Goal: Task Accomplishment & Management: Complete application form

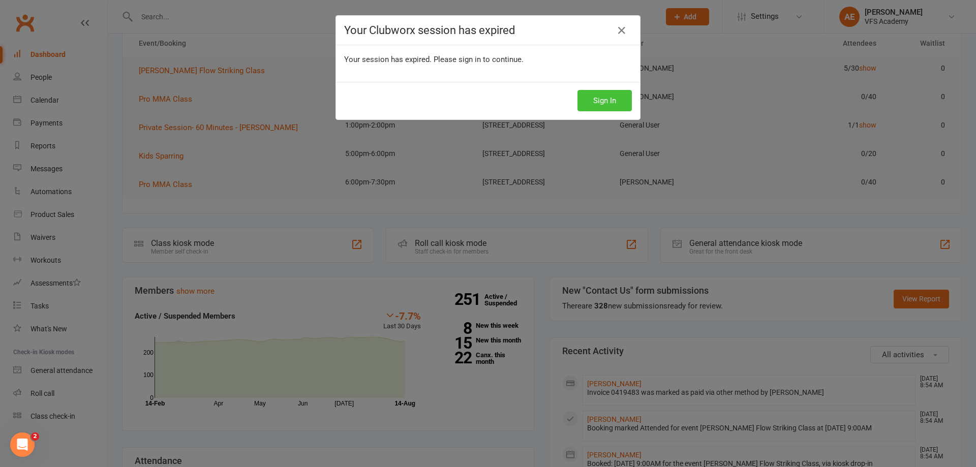
click at [596, 98] on button "Sign In" at bounding box center [605, 100] width 54 height 21
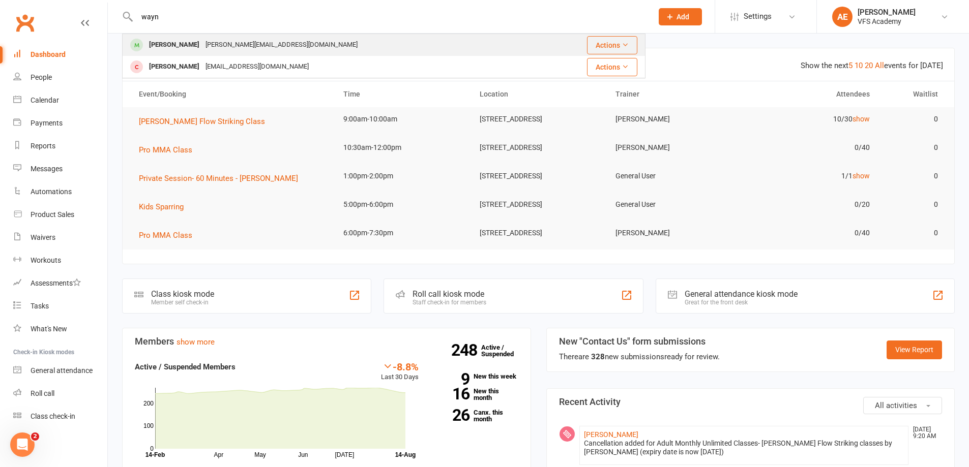
type input "wayn"
click at [188, 49] on div "[PERSON_NAME]" at bounding box center [174, 45] width 56 height 15
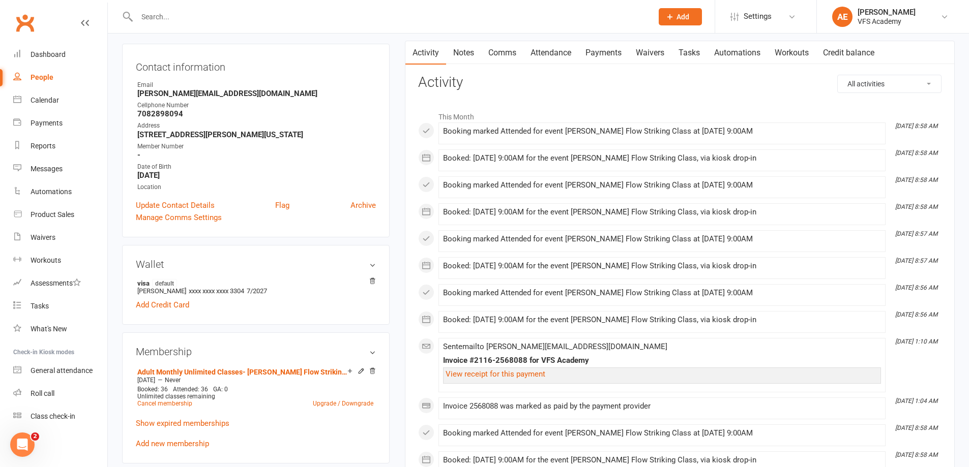
scroll to position [203, 0]
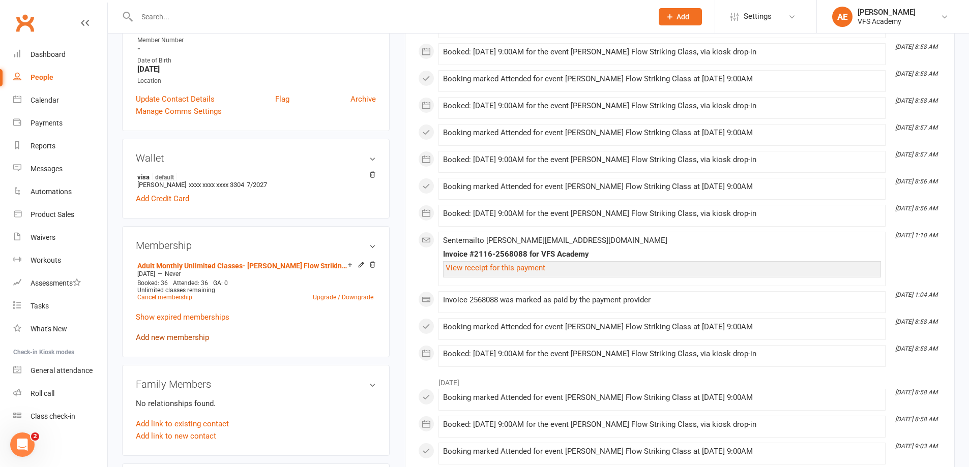
click at [177, 333] on link "Add new membership" at bounding box center [172, 337] width 73 height 9
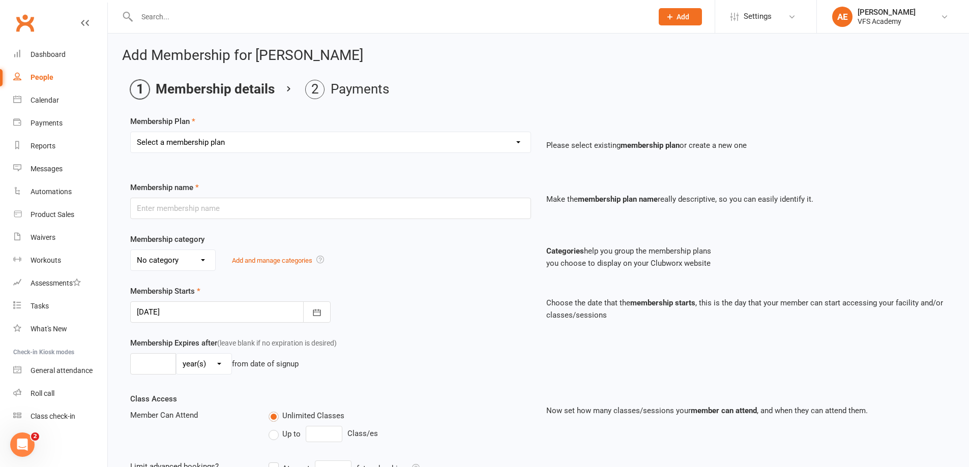
click at [213, 130] on div "Membership Plan Select a membership plan Create new Membership Plan Kid's Month…" at bounding box center [538, 141] width 816 height 52
drag, startPoint x: 213, startPoint y: 138, endPoint x: 213, endPoint y: 145, distance: 7.6
click at [213, 138] on select "Select a membership plan Create new Membership Plan Kid's Monthly Unlimited Kid…" at bounding box center [331, 142] width 400 height 20
select select "28"
click at [131, 132] on select "Select a membership plan Create new Membership Plan Kid's Monthly Unlimited Kid…" at bounding box center [331, 142] width 400 height 20
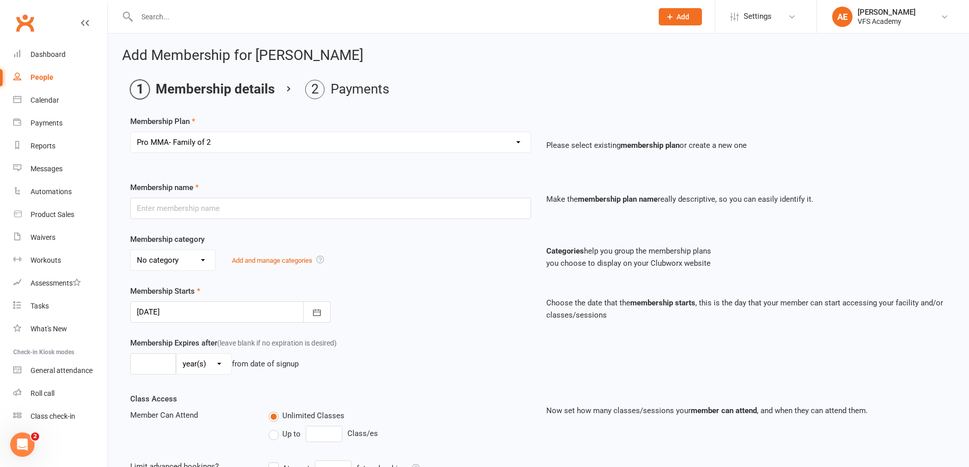
type input "Pro MMA- Family of 2"
select select "7"
type input "0"
click at [226, 139] on select "Select a membership plan Create new Membership Plan Kid's Monthly Unlimited Kid…" at bounding box center [331, 142] width 400 height 20
select select "27"
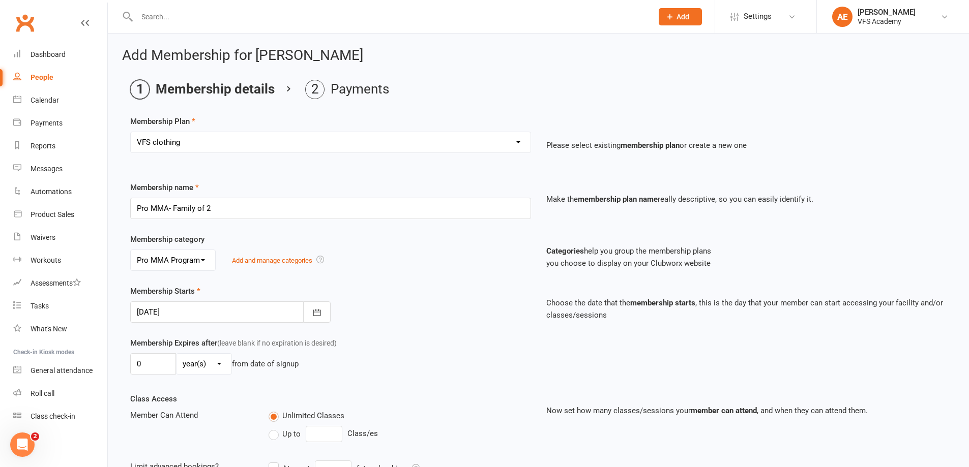
click at [131, 132] on select "Select a membership plan Create new Membership Plan Kid's Monthly Unlimited Kid…" at bounding box center [331, 142] width 400 height 20
type input "VFS clothing"
select select "5"
type input "1"
select select "0"
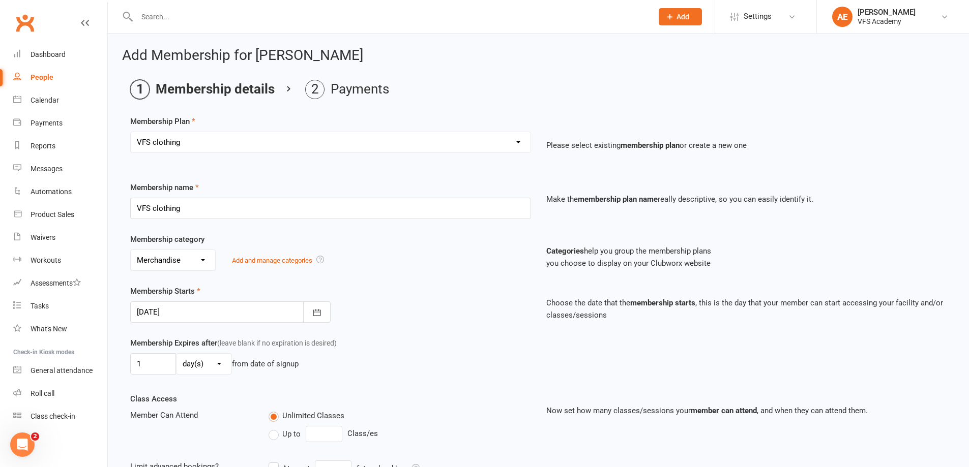
type input "0"
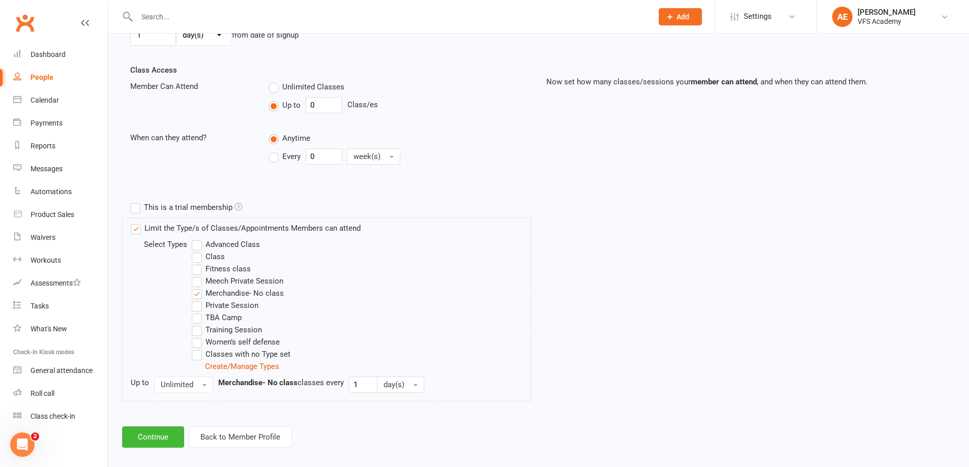
scroll to position [339, 0]
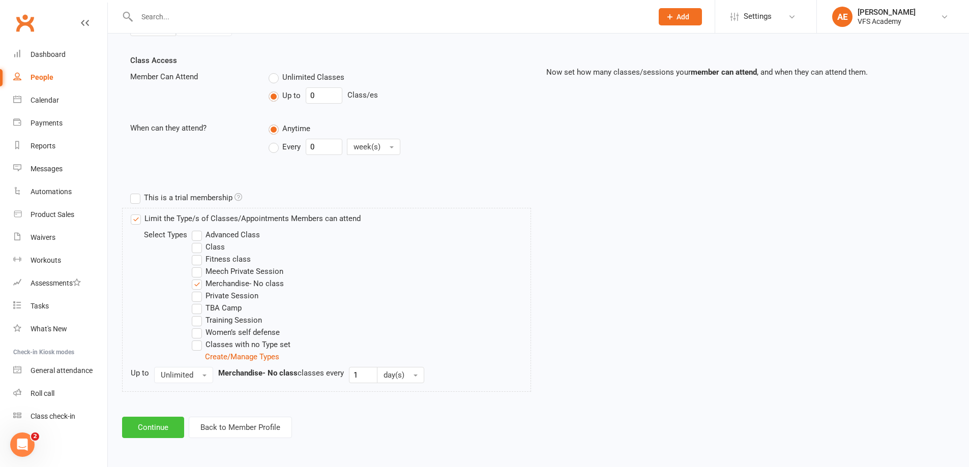
click at [165, 422] on button "Continue" at bounding box center [153, 427] width 62 height 21
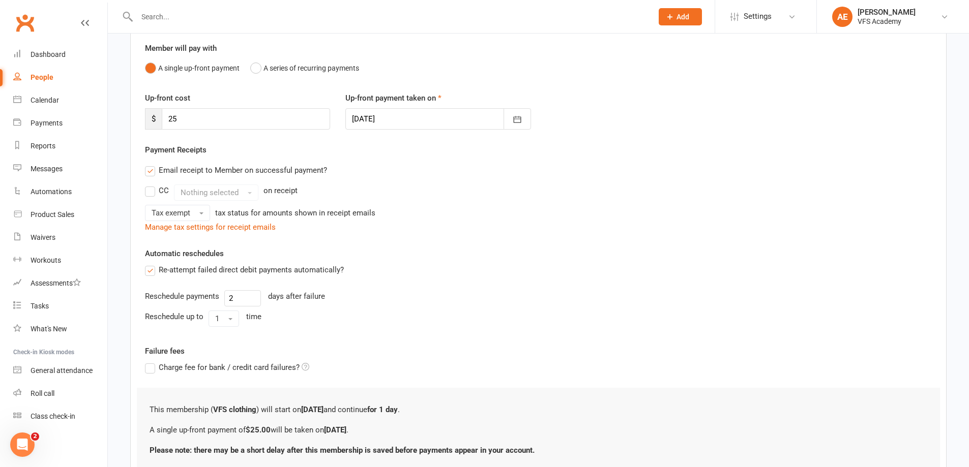
scroll to position [168, 0]
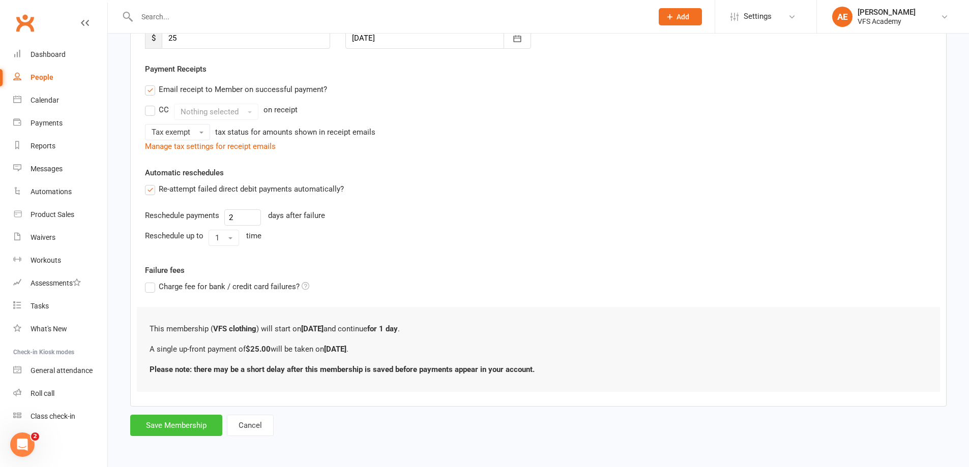
click at [187, 426] on button "Save Membership" at bounding box center [176, 425] width 92 height 21
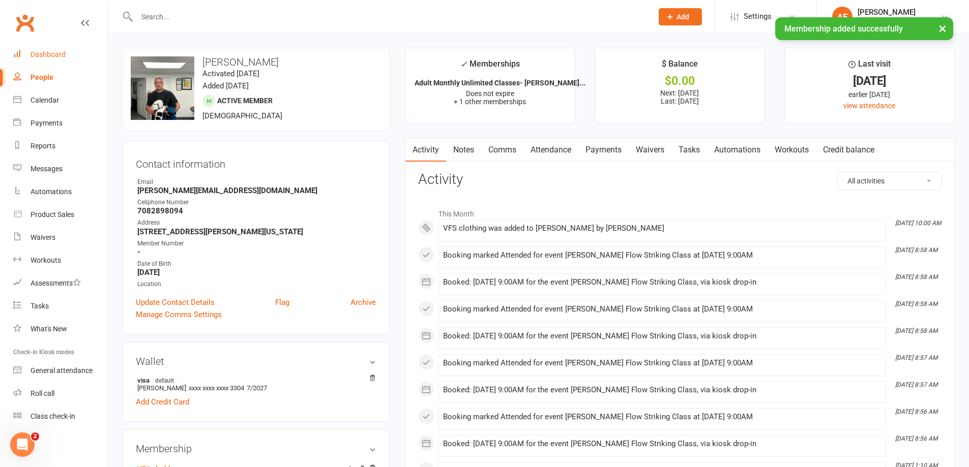
click at [32, 45] on link "Dashboard" at bounding box center [60, 54] width 94 height 23
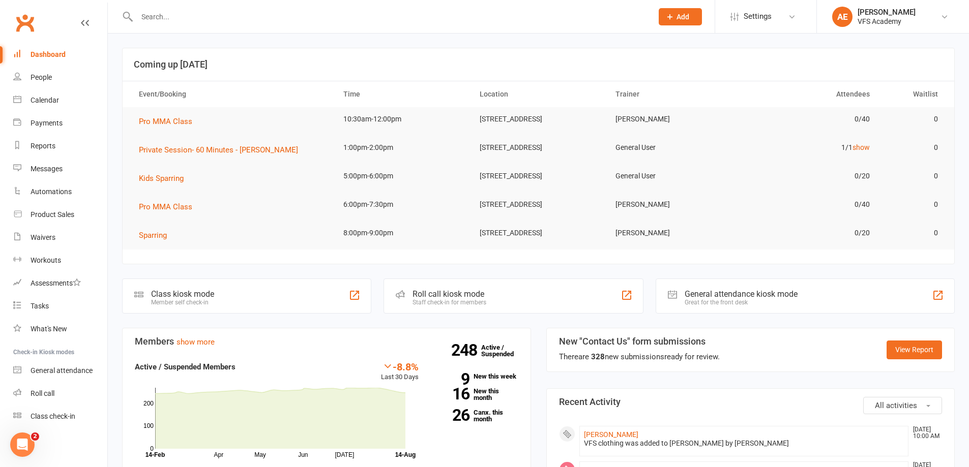
click at [62, 51] on div "Dashboard" at bounding box center [48, 54] width 35 height 8
click at [161, 13] on input "text" at bounding box center [389, 17] width 511 height 14
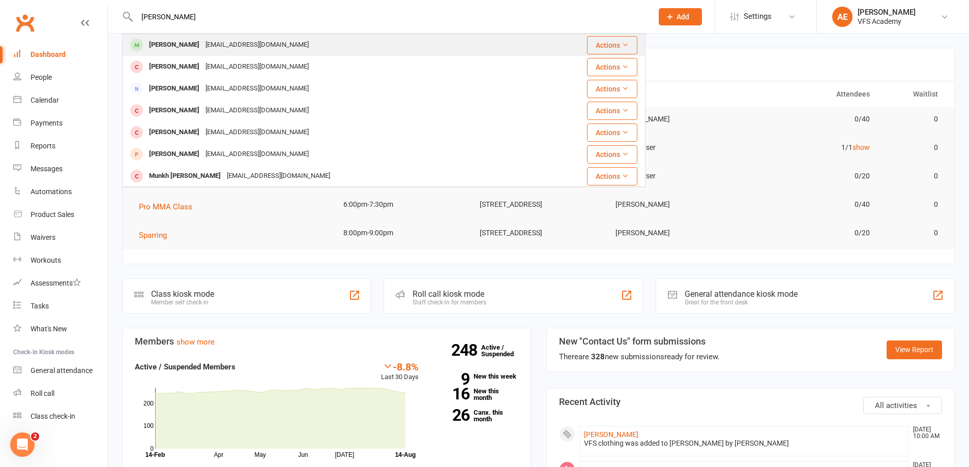
type input "[PERSON_NAME]"
click at [161, 46] on div "[PERSON_NAME]" at bounding box center [174, 45] width 56 height 15
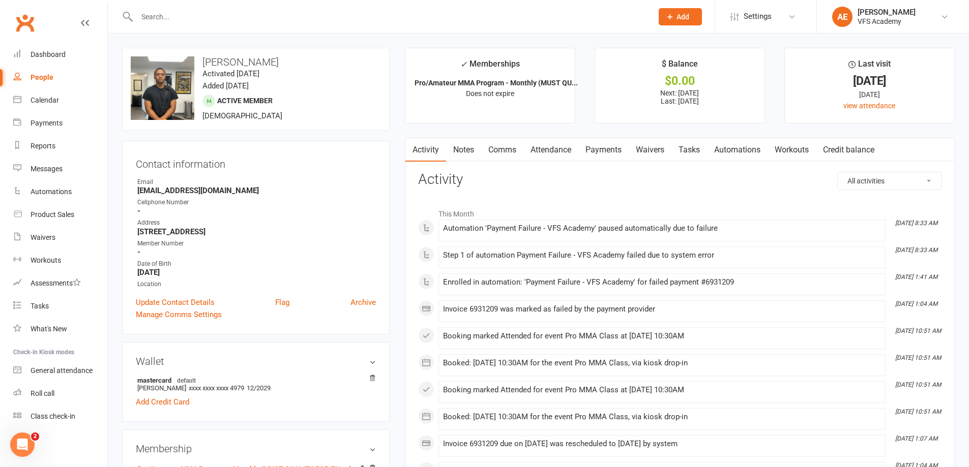
click at [608, 152] on link "Payments" at bounding box center [603, 149] width 50 height 23
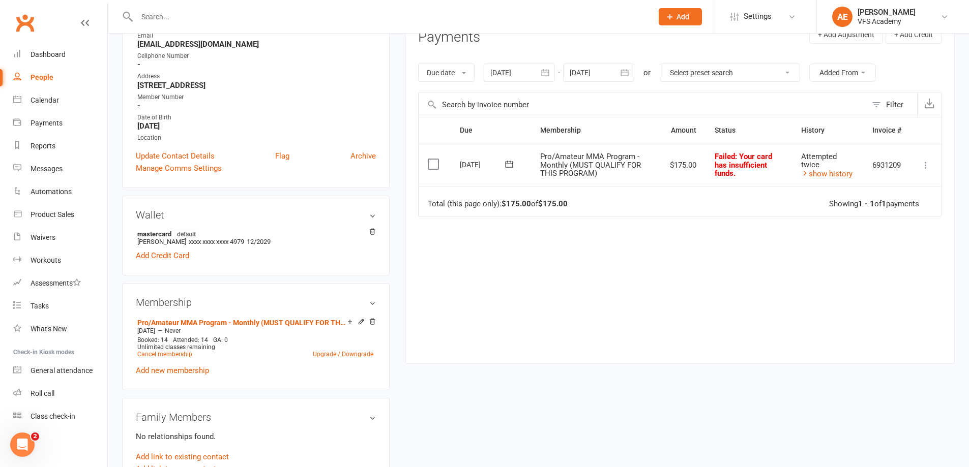
scroll to position [153, 0]
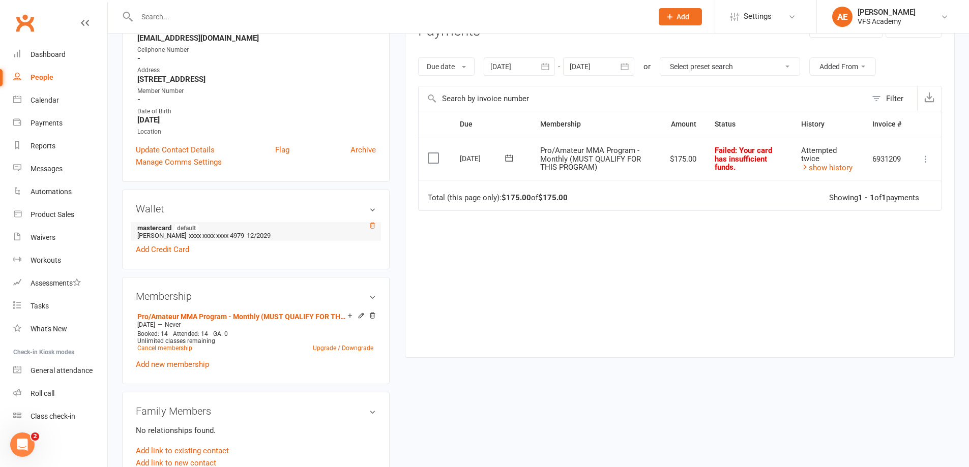
click at [372, 226] on icon at bounding box center [372, 225] width 7 height 7
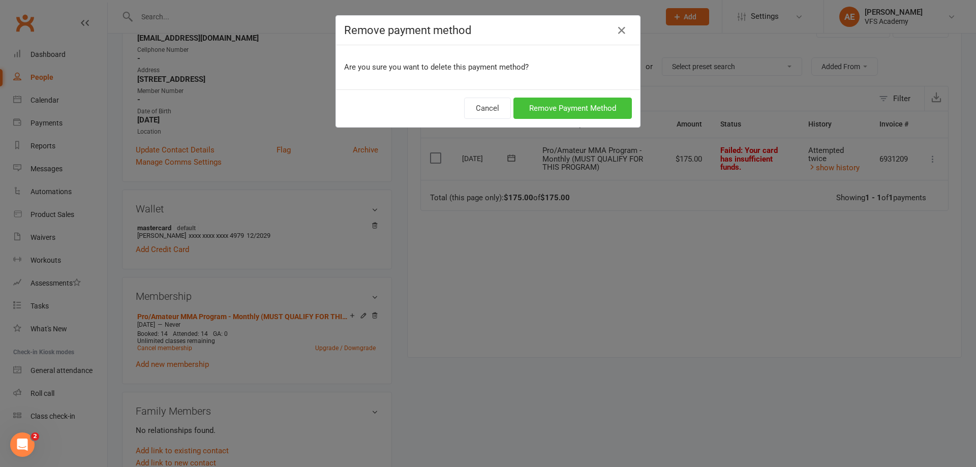
click at [527, 103] on button "Remove Payment Method" at bounding box center [573, 108] width 118 height 21
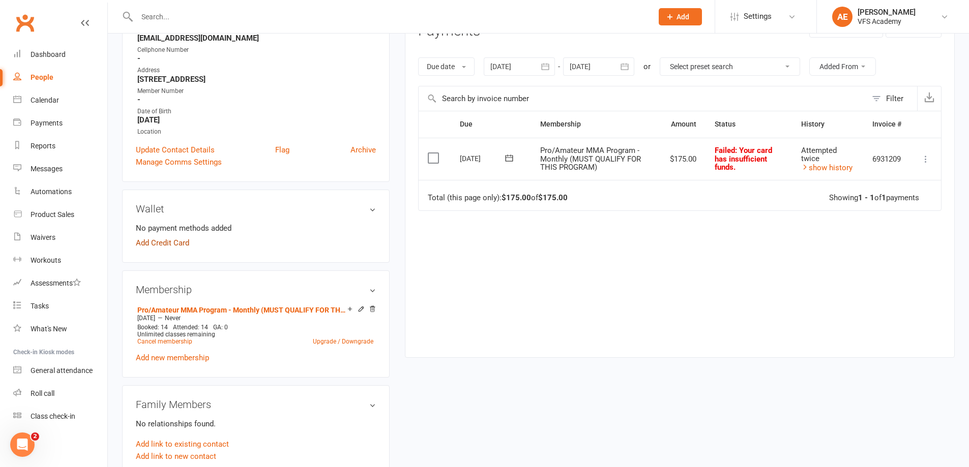
click at [184, 241] on link "Add Credit Card" at bounding box center [162, 243] width 53 height 12
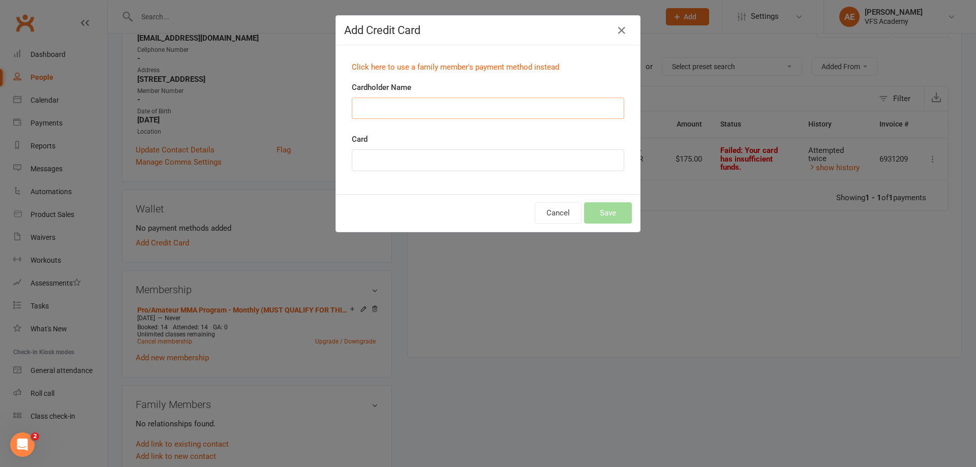
click at [462, 103] on input "Cardholder Name" at bounding box center [488, 108] width 273 height 21
type input "[PERSON_NAME]"
click at [616, 215] on button "Save" at bounding box center [608, 212] width 48 height 21
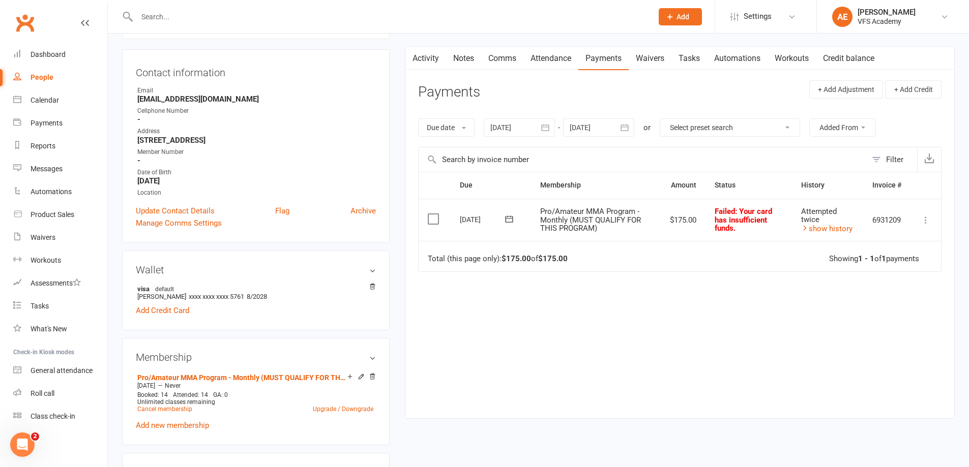
scroll to position [102, 0]
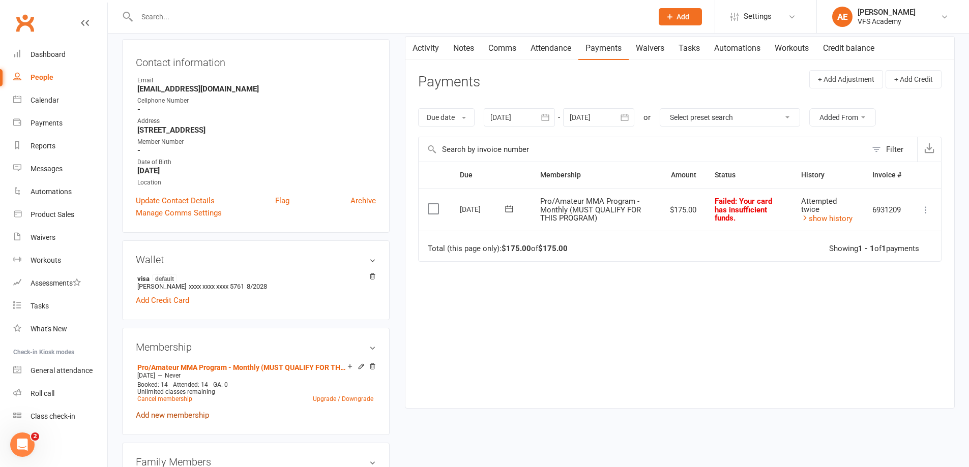
click at [156, 418] on link "Add new membership" at bounding box center [172, 415] width 73 height 9
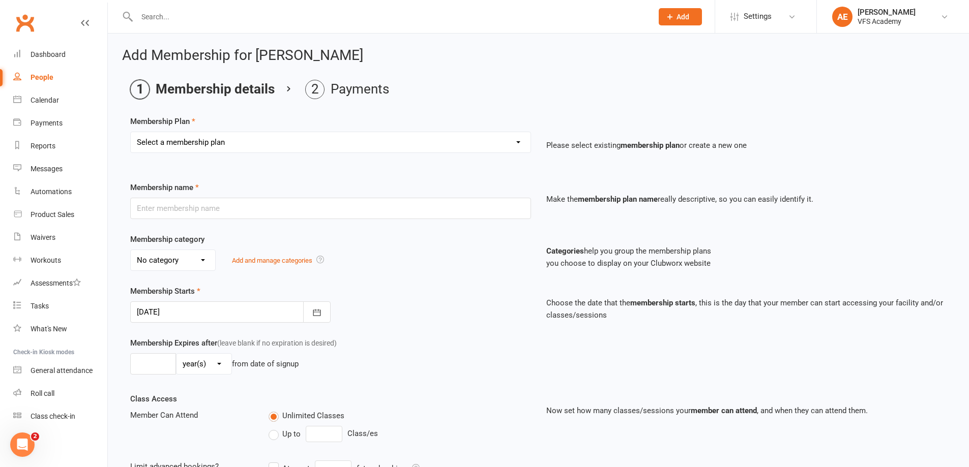
click at [225, 148] on select "Select a membership plan Create new Membership Plan Kid's Monthly Unlimited Kid…" at bounding box center [331, 142] width 400 height 20
select select "23"
click at [131, 132] on select "Select a membership plan Create new Membership Plan Kid's Monthly Unlimited Kid…" at bounding box center [331, 142] width 400 height 20
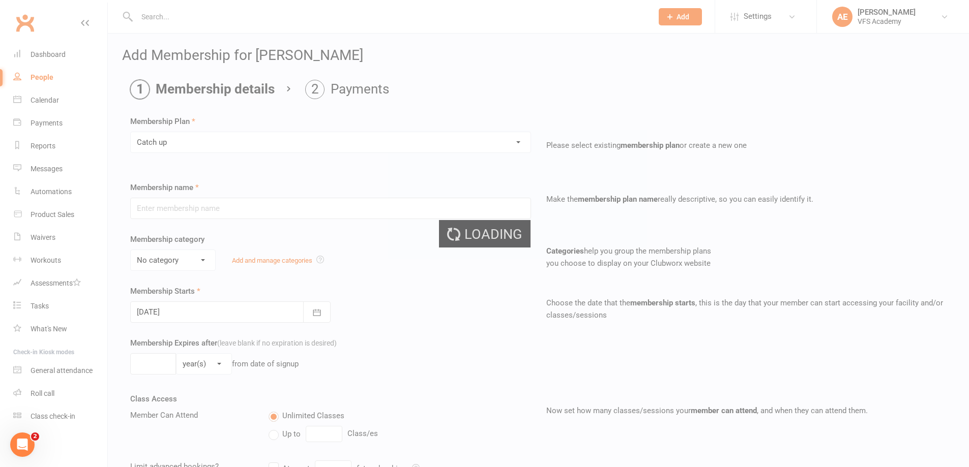
type input "Catch up"
select select "2"
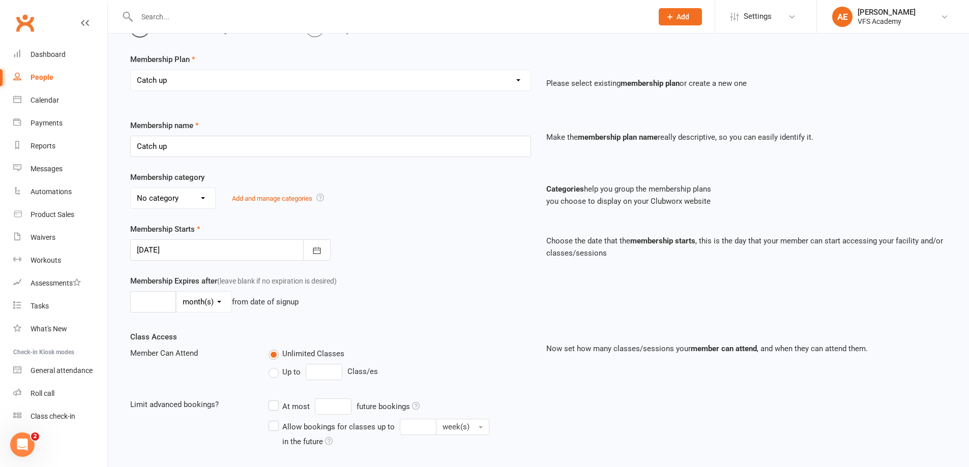
scroll to position [179, 0]
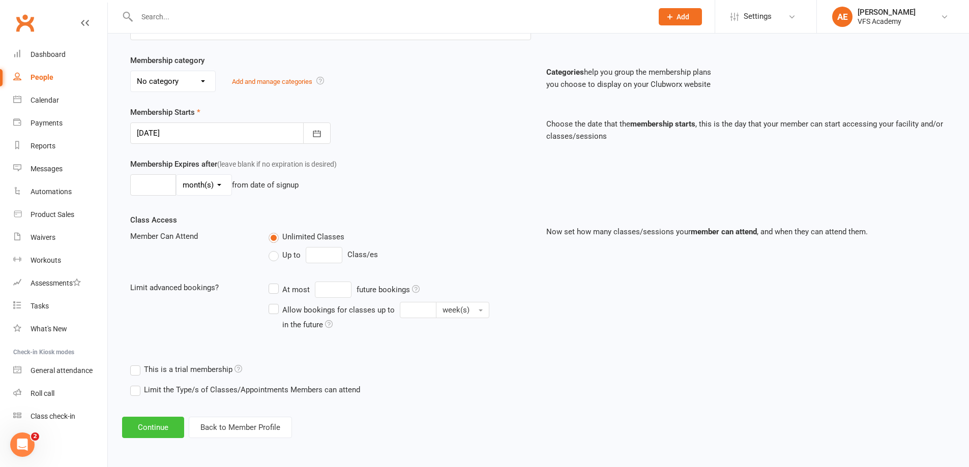
click at [158, 428] on button "Continue" at bounding box center [153, 427] width 62 height 21
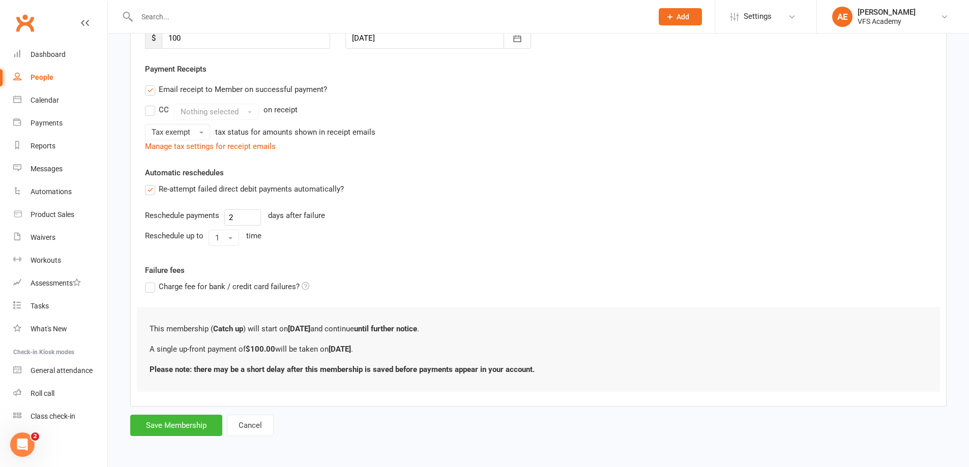
scroll to position [0, 0]
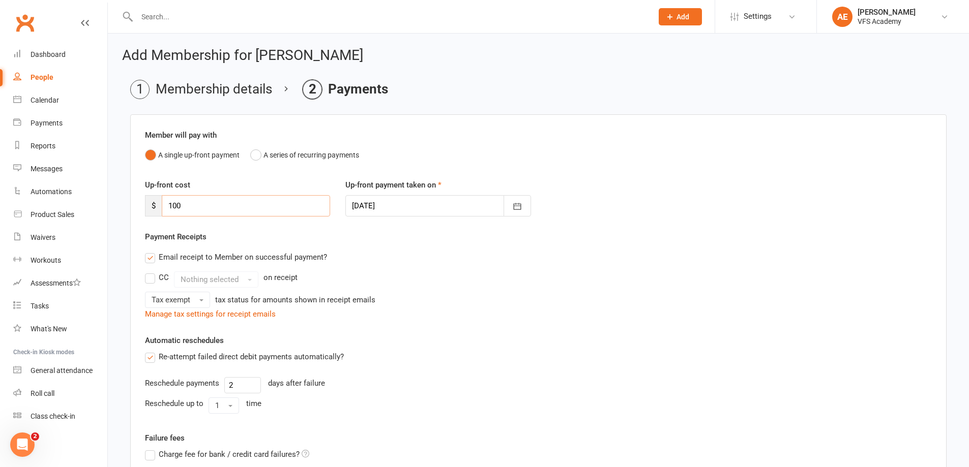
drag, startPoint x: 190, startPoint y: 209, endPoint x: 174, endPoint y: 207, distance: 16.5
click at [174, 207] on input "100" at bounding box center [246, 205] width 168 height 21
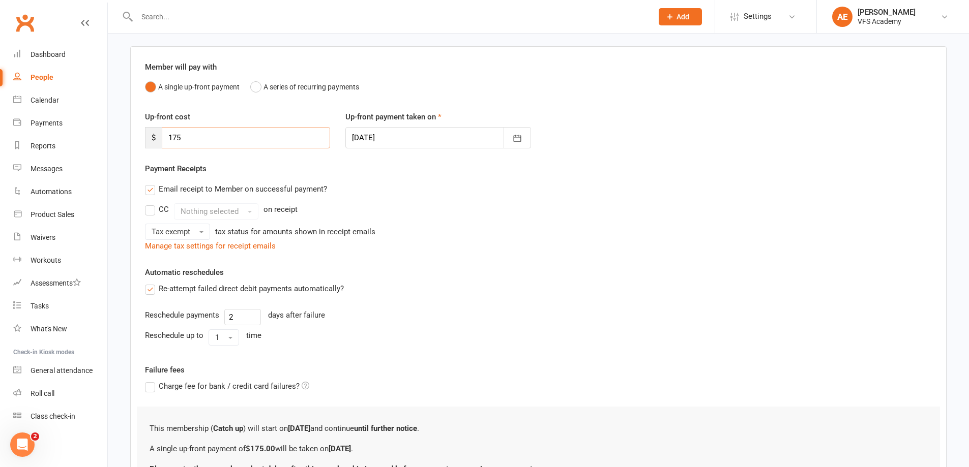
scroll to position [168, 0]
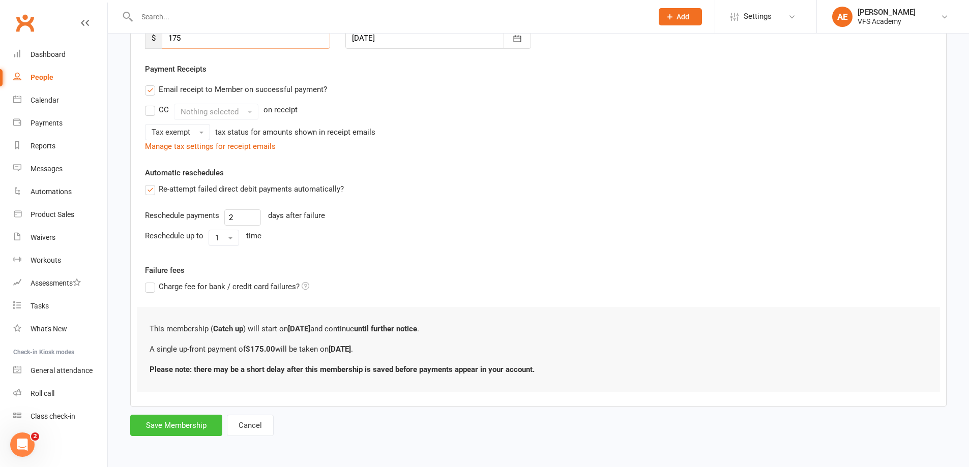
type input "175"
click at [176, 426] on button "Save Membership" at bounding box center [176, 425] width 92 height 21
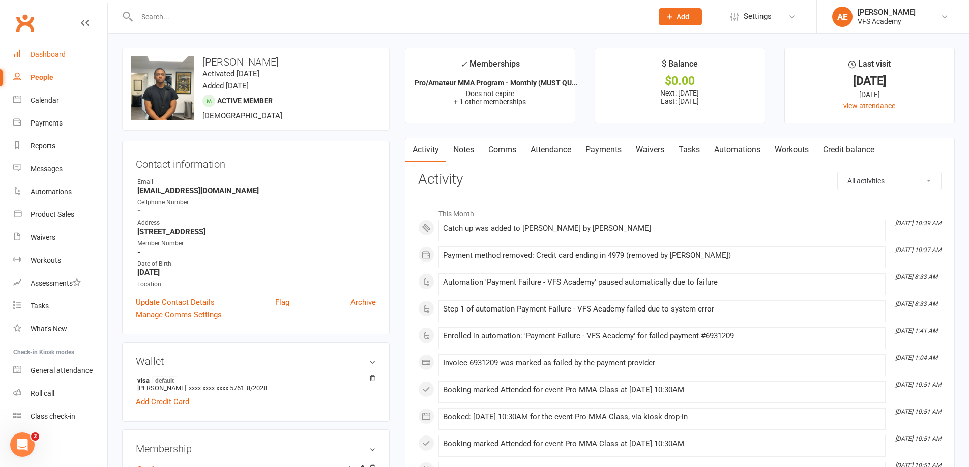
click at [35, 54] on div "Dashboard" at bounding box center [48, 54] width 35 height 8
